Goal: Information Seeking & Learning: Learn about a topic

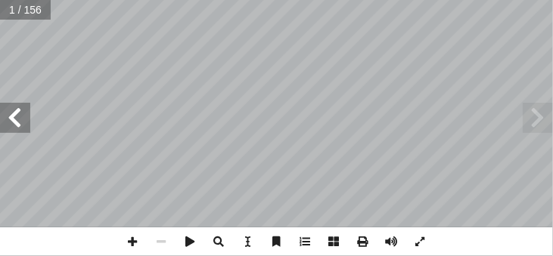
click at [7, 112] on span at bounding box center [15, 118] width 30 height 30
click at [10, 126] on span at bounding box center [15, 118] width 30 height 30
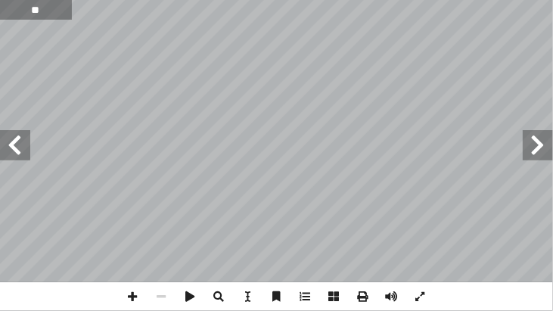
type input "**"
click at [17, 146] on span at bounding box center [15, 145] width 30 height 30
click at [13, 156] on span at bounding box center [15, 145] width 30 height 30
click at [16, 147] on span at bounding box center [15, 145] width 30 height 30
click at [15, 147] on span at bounding box center [15, 145] width 30 height 30
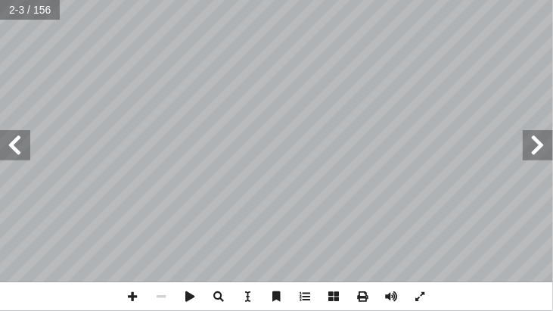
click at [15, 147] on span at bounding box center [15, 145] width 30 height 30
click at [16, 149] on span at bounding box center [15, 145] width 30 height 30
click at [12, 152] on span at bounding box center [15, 145] width 30 height 30
click at [387, 256] on span at bounding box center [391, 296] width 29 height 29
drag, startPoint x: 13, startPoint y: 145, endPoint x: 27, endPoint y: 145, distance: 14.4
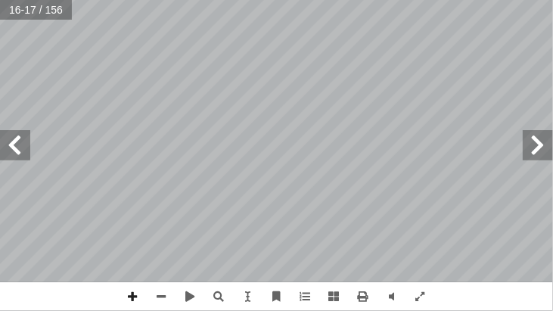
click at [14, 145] on span at bounding box center [15, 145] width 30 height 30
click at [288, 256] on div "١٢ اختلاف الحرارة النوعية بين اليابسة والماء: كميــة الحــرارة اللازمــة لرفــع…" at bounding box center [276, 155] width 553 height 311
click at [144, 256] on div "١٢ اختلاف الحرارة النوعية بين اليابسة والماء: كميــة الحــرارة اللازمــة لرفــع…" at bounding box center [276, 155] width 553 height 311
